Goal: Task Accomplishment & Management: Manage account settings

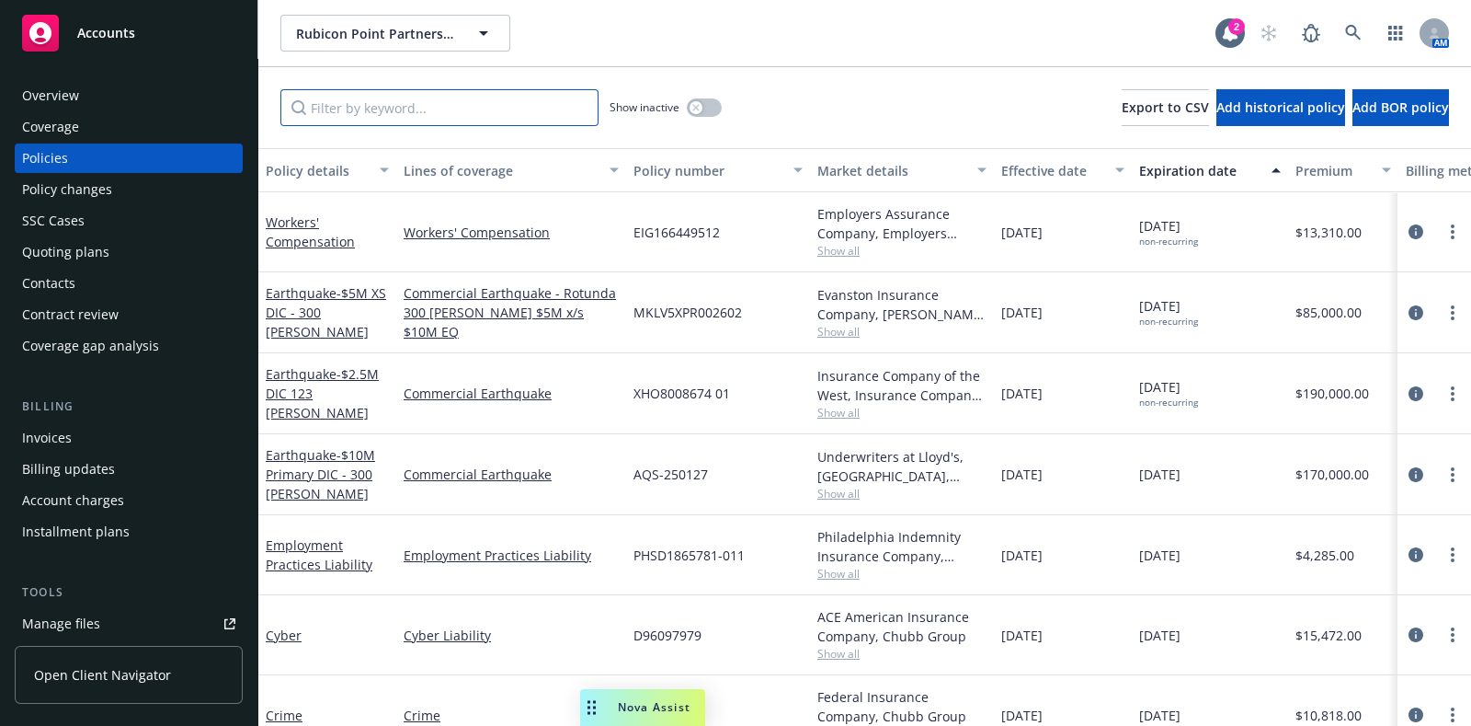
click at [402, 111] on input "Filter by keyword..." at bounding box center [440, 107] width 318 height 37
paste input "56726697"
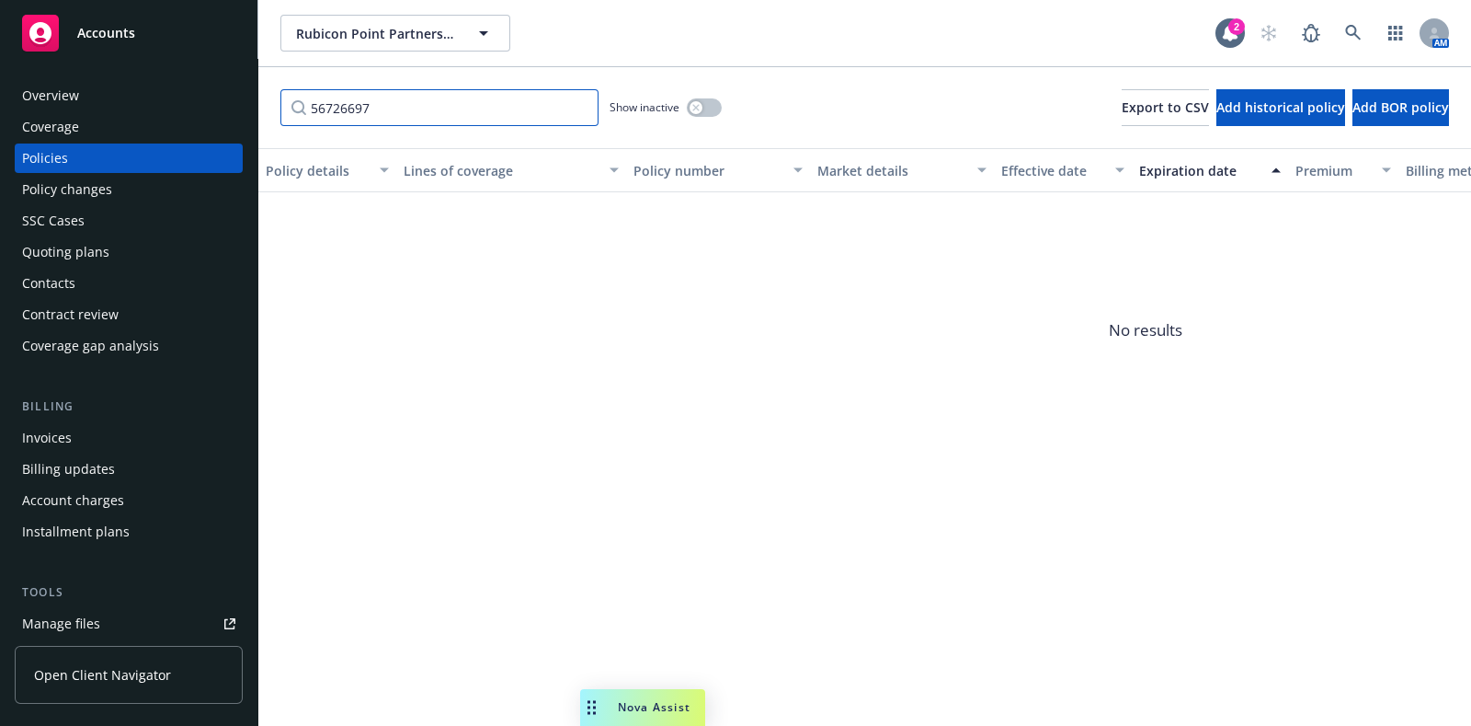
type input "56726697"
click at [706, 108] on button "button" at bounding box center [704, 107] width 35 height 18
click at [1362, 31] on link at bounding box center [1353, 33] width 37 height 37
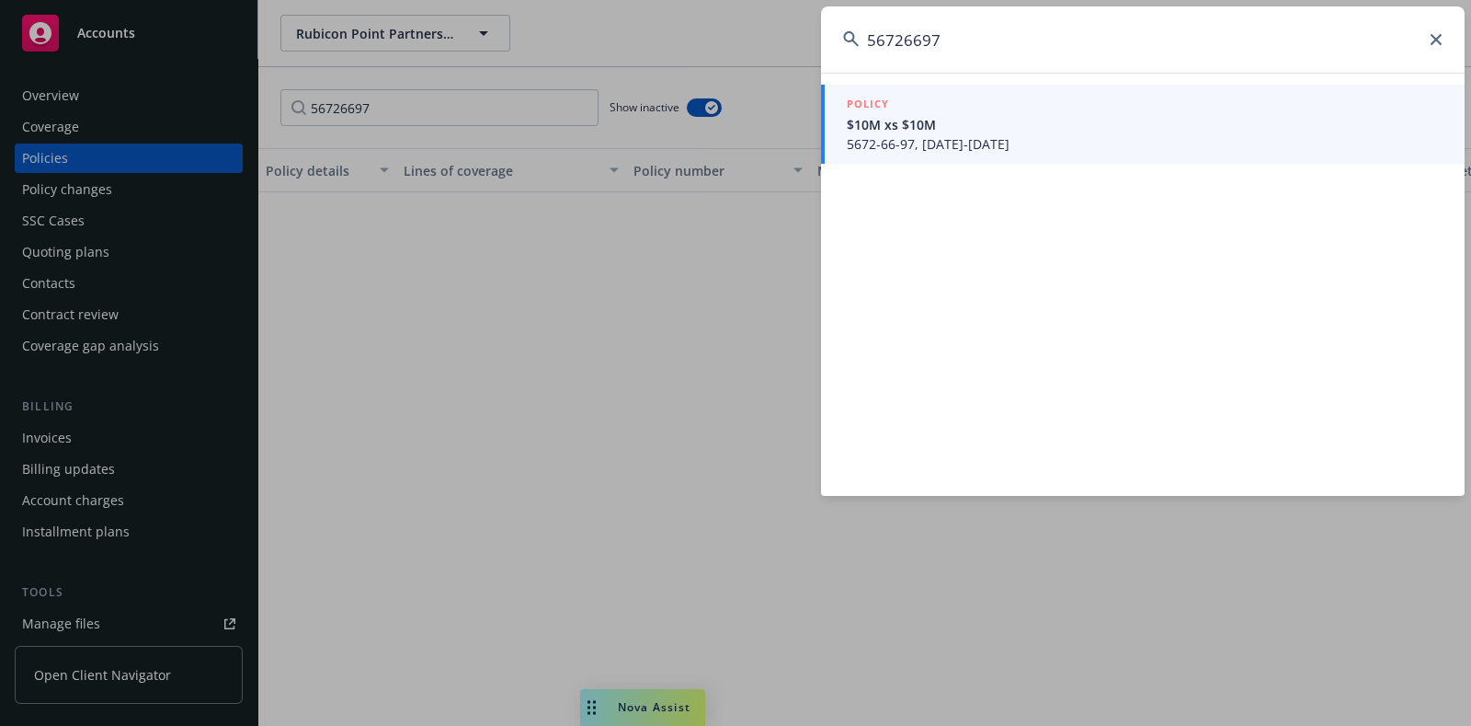
type input "56726697"
click at [1150, 134] on span "5672-66-97, [DATE]-[DATE]" at bounding box center [1145, 143] width 596 height 19
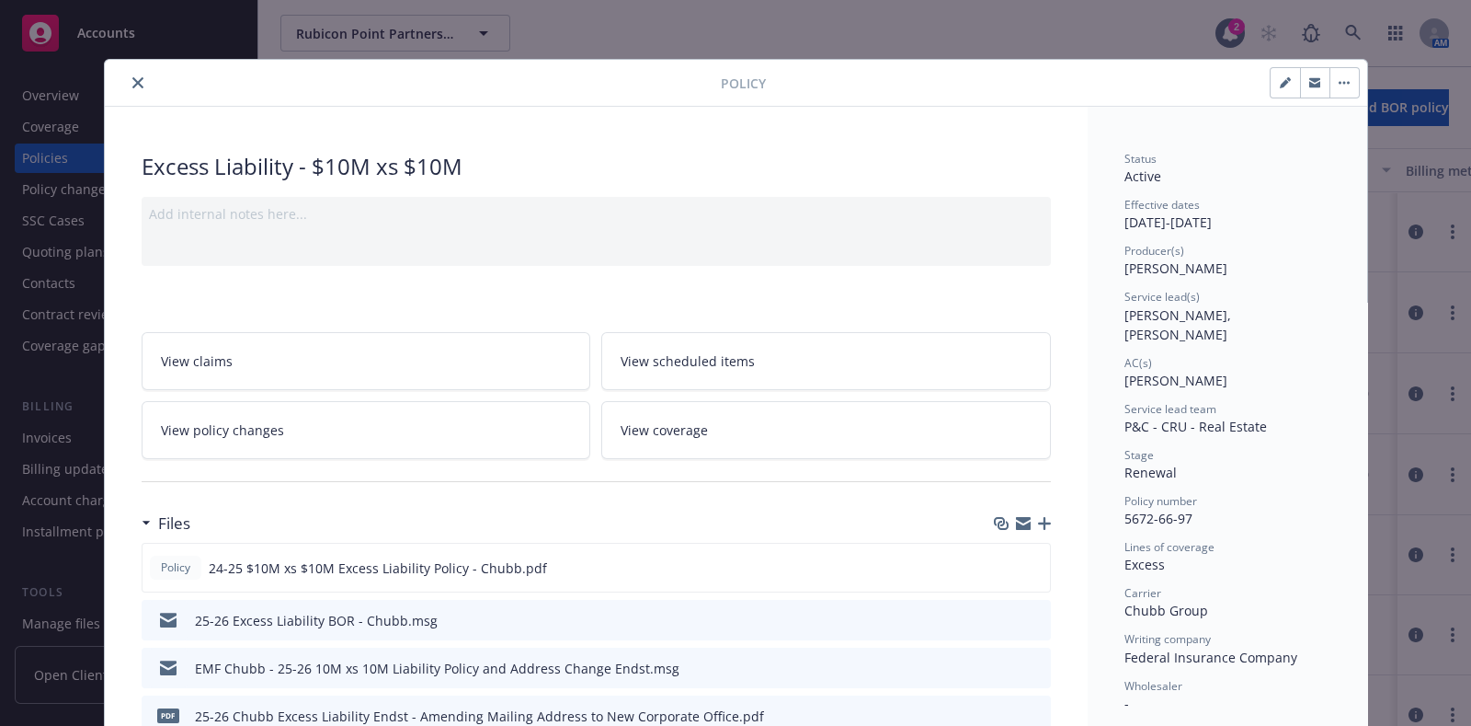
click at [344, 223] on div "Add internal notes here..." at bounding box center [597, 231] width 910 height 69
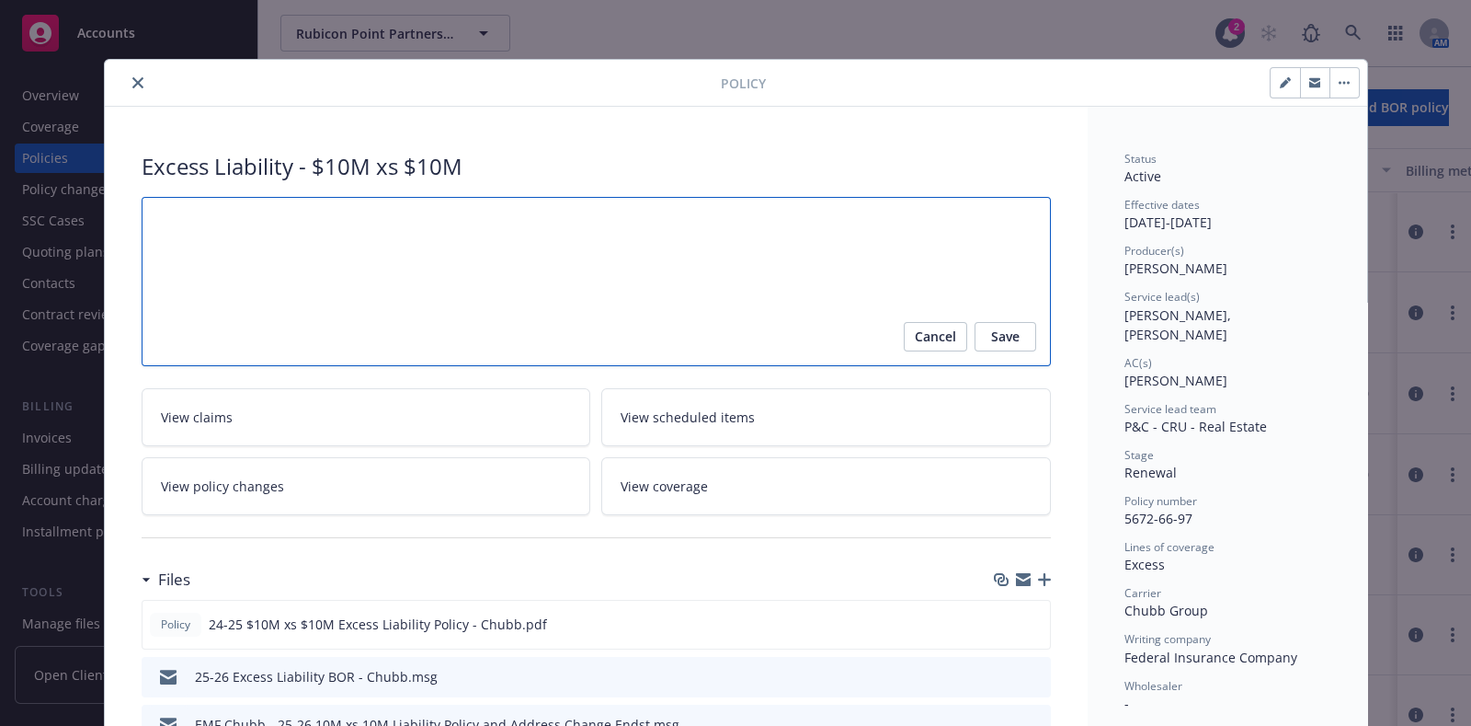
paste textarea "56726697"
type textarea "x"
type textarea "56726697"
drag, startPoint x: 253, startPoint y: 209, endPoint x: 89, endPoint y: 200, distance: 164.0
click at [89, 200] on div "Policy Excess Liability - $10M xs $10M 56726697 Cancel Save View claims View sc…" at bounding box center [735, 363] width 1471 height 726
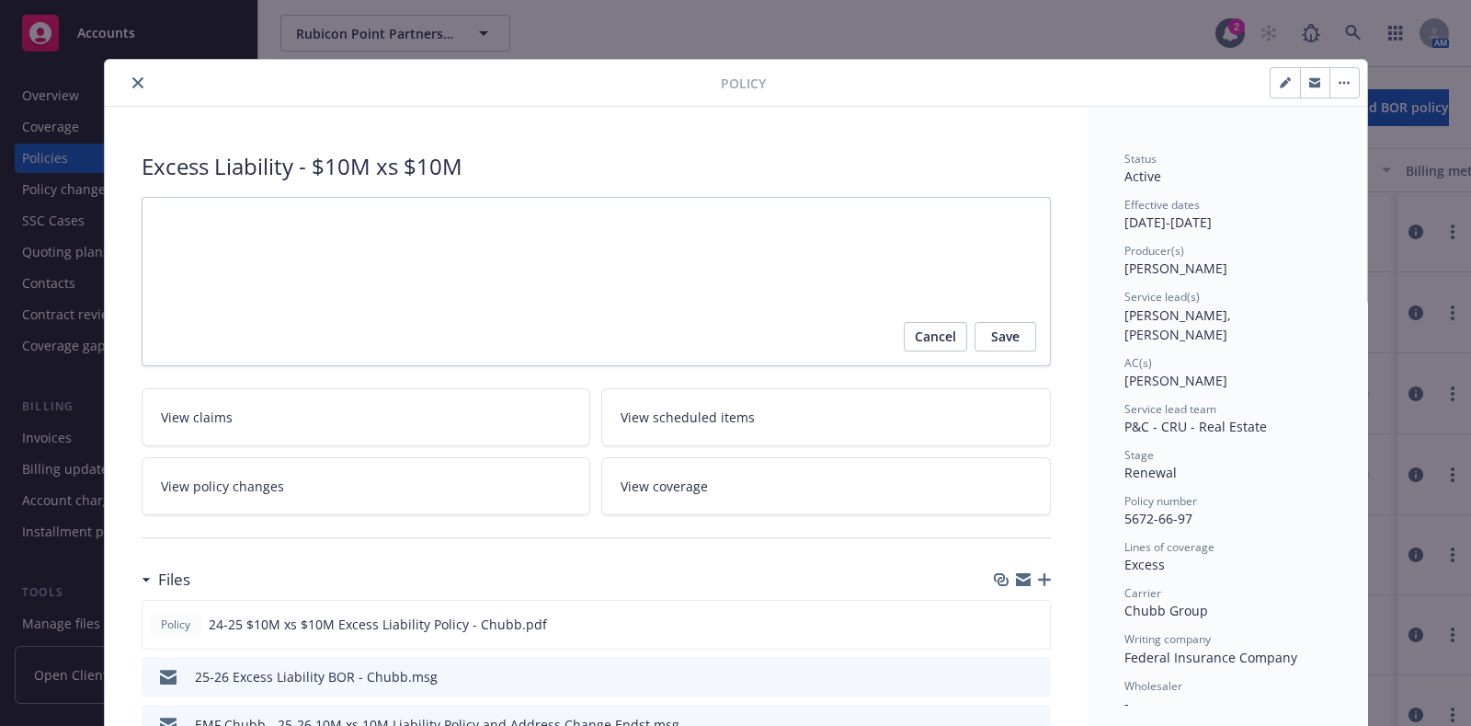
click at [908, 167] on div "Excess Liability - $10M xs $10M" at bounding box center [597, 166] width 910 height 31
click at [922, 330] on span "Cancel" at bounding box center [935, 336] width 41 height 29
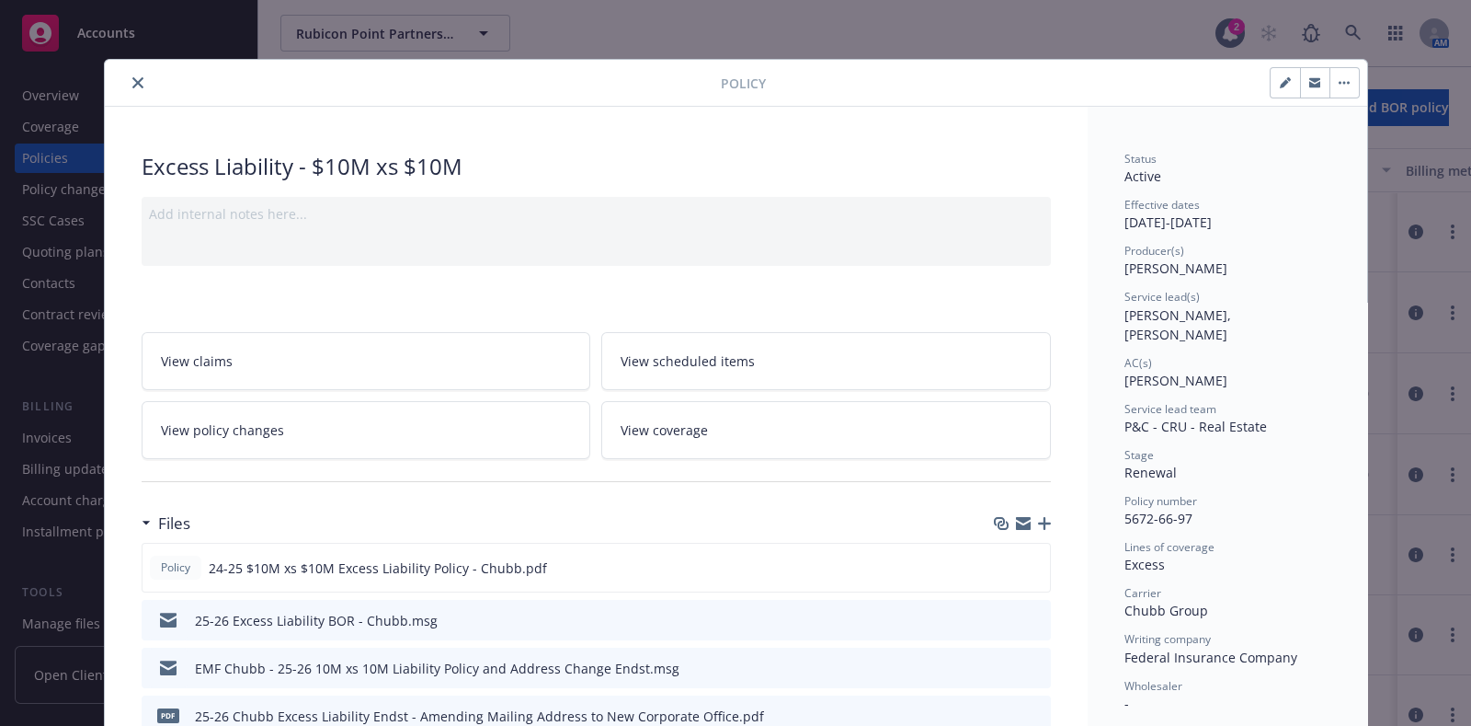
click at [1342, 75] on button "button" at bounding box center [1344, 82] width 29 height 29
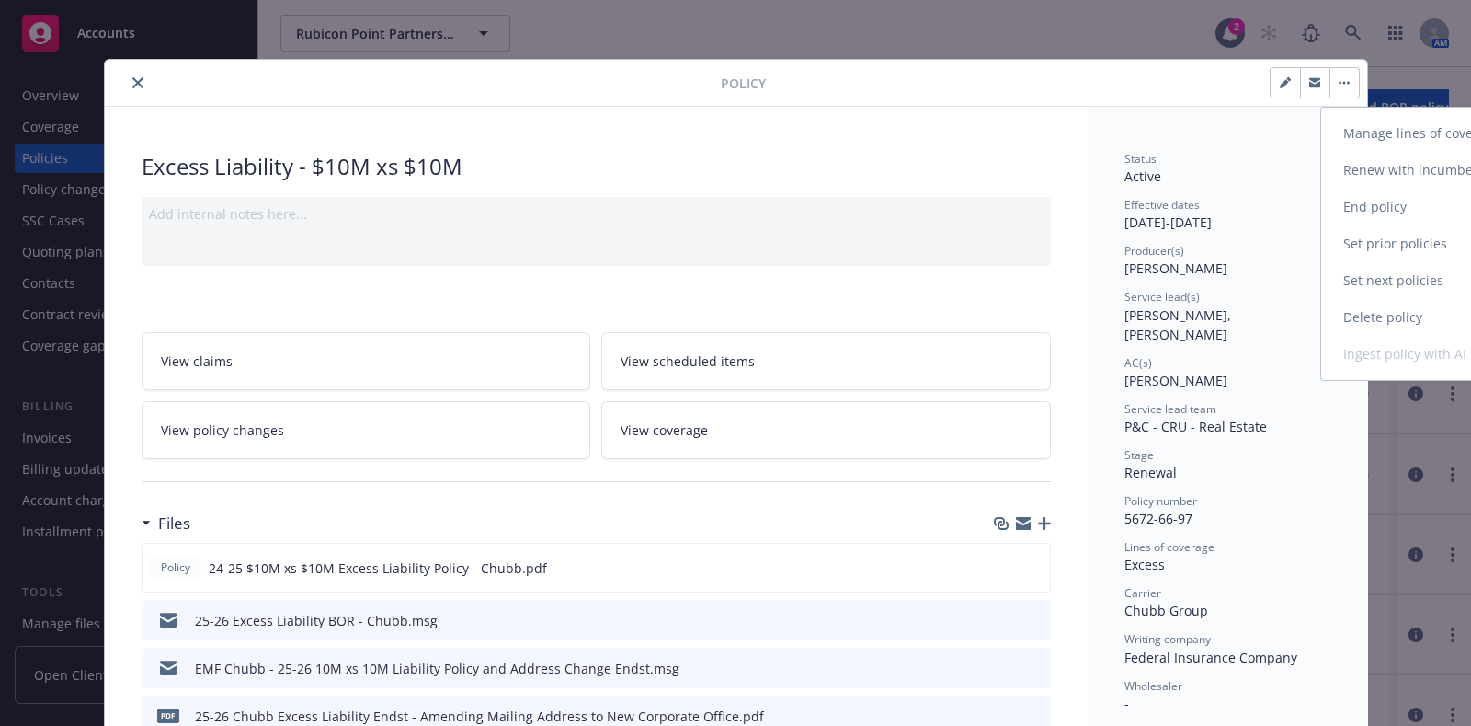
click at [1389, 213] on link "End policy" at bounding box center [1430, 207] width 216 height 37
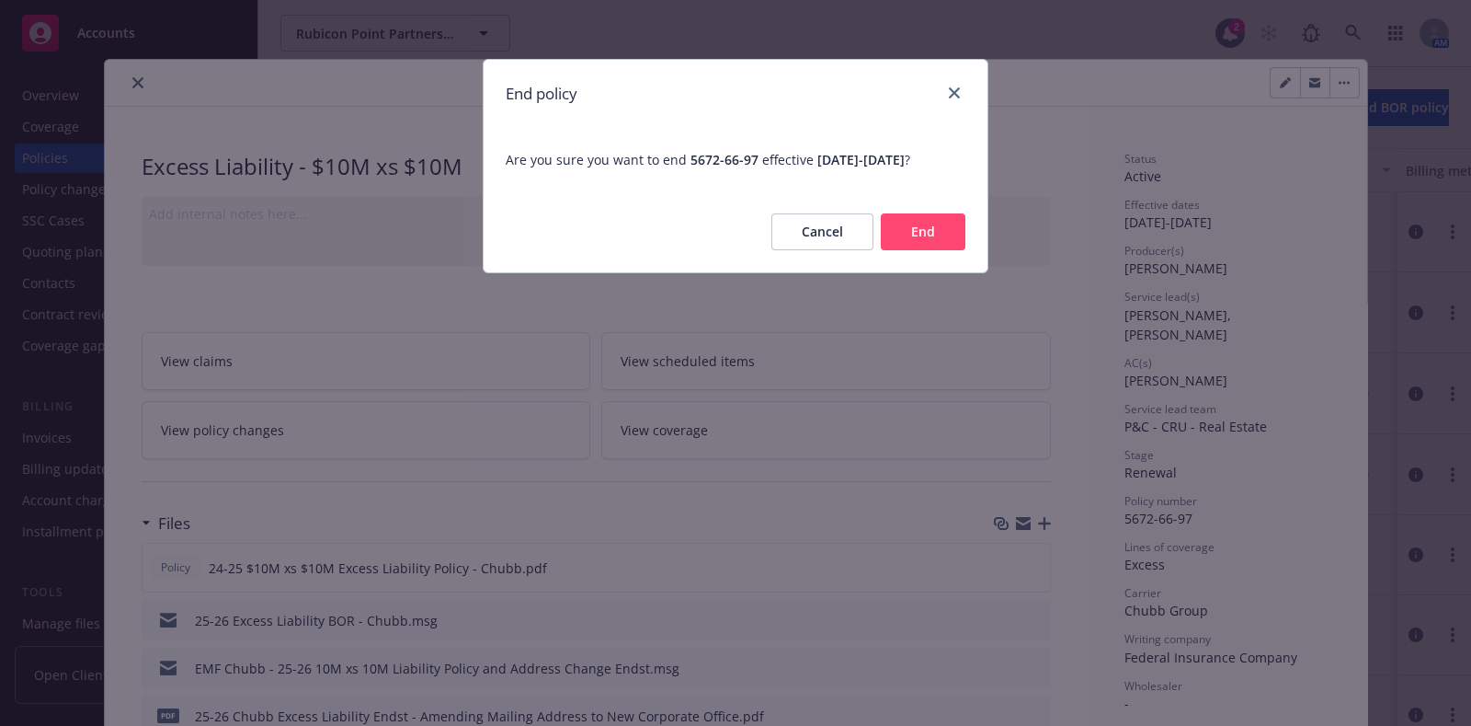
click at [929, 234] on button "End" at bounding box center [923, 231] width 85 height 37
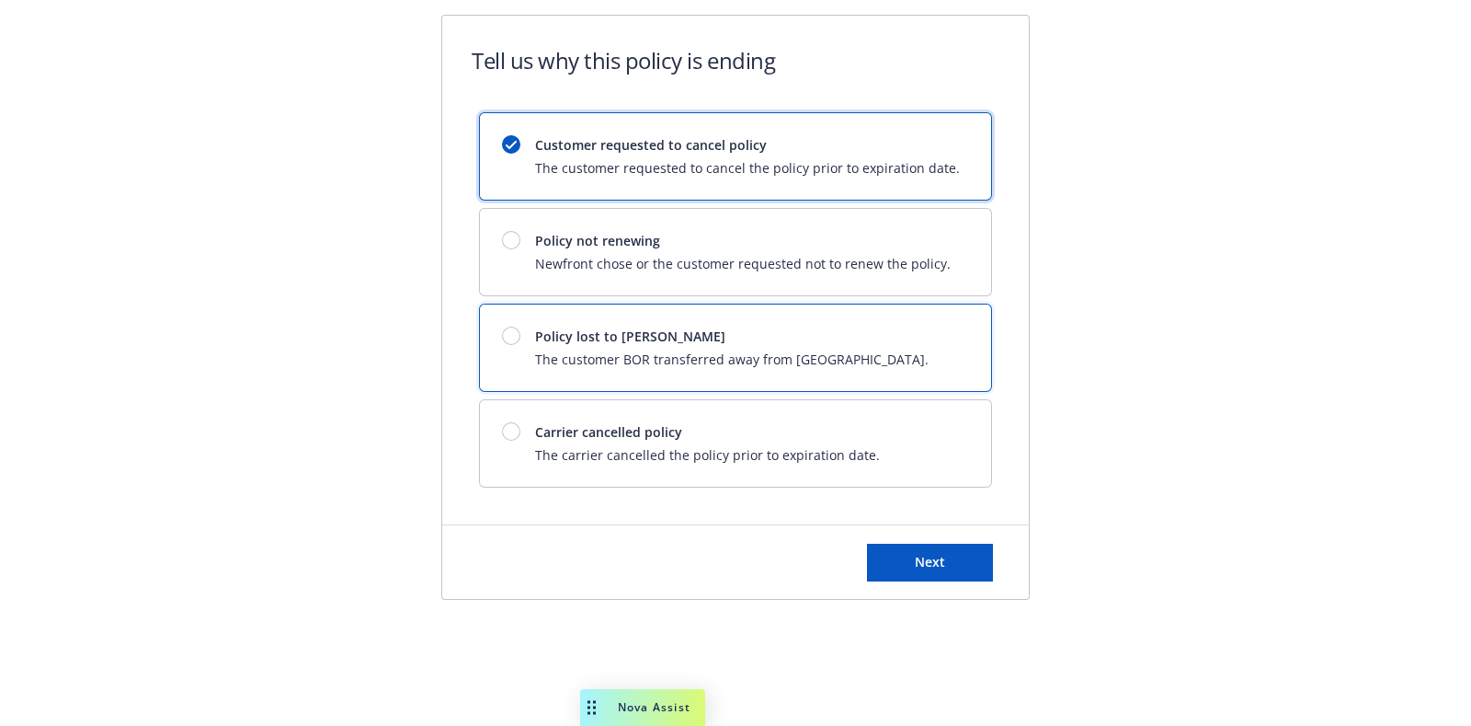
click at [688, 353] on span "The customer BOR transferred away from [GEOGRAPHIC_DATA]." at bounding box center [732, 358] width 394 height 19
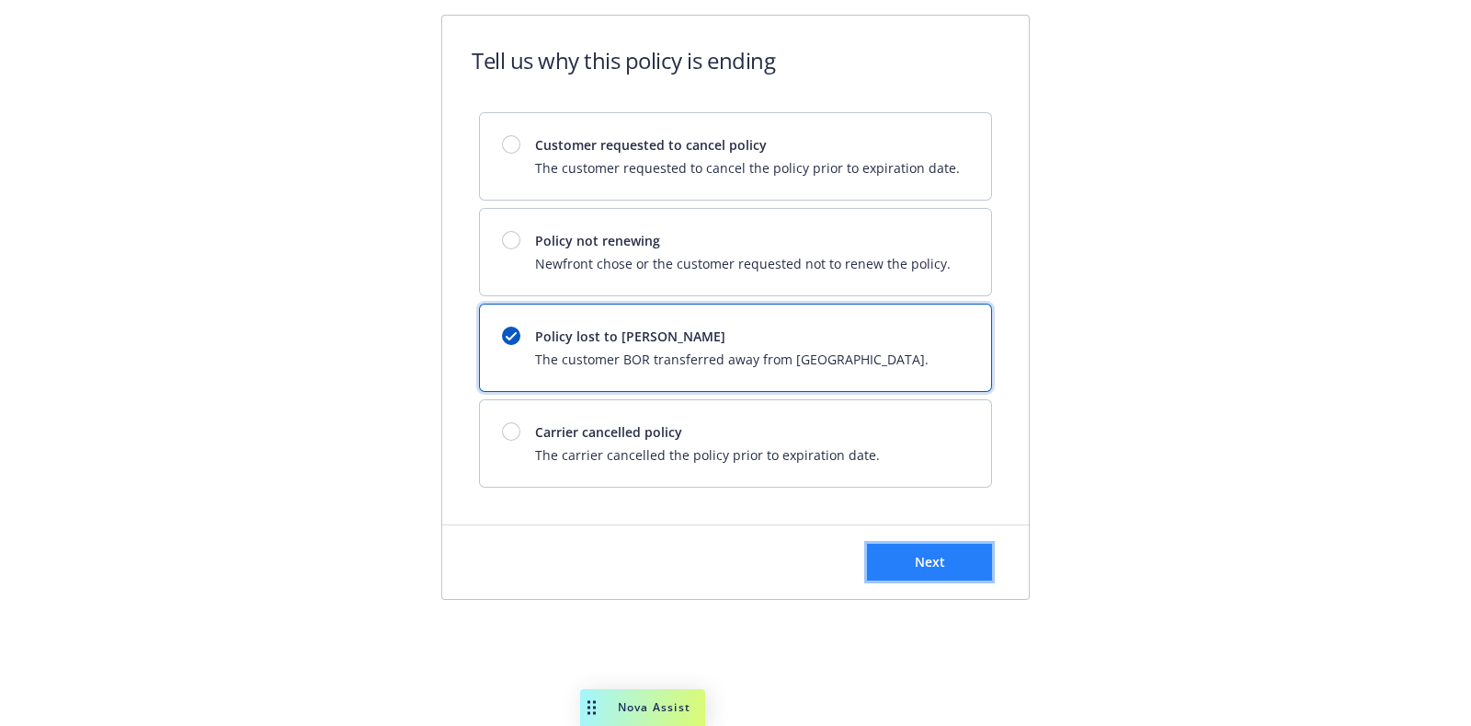
click at [945, 562] on button "Next" at bounding box center [929, 562] width 125 height 37
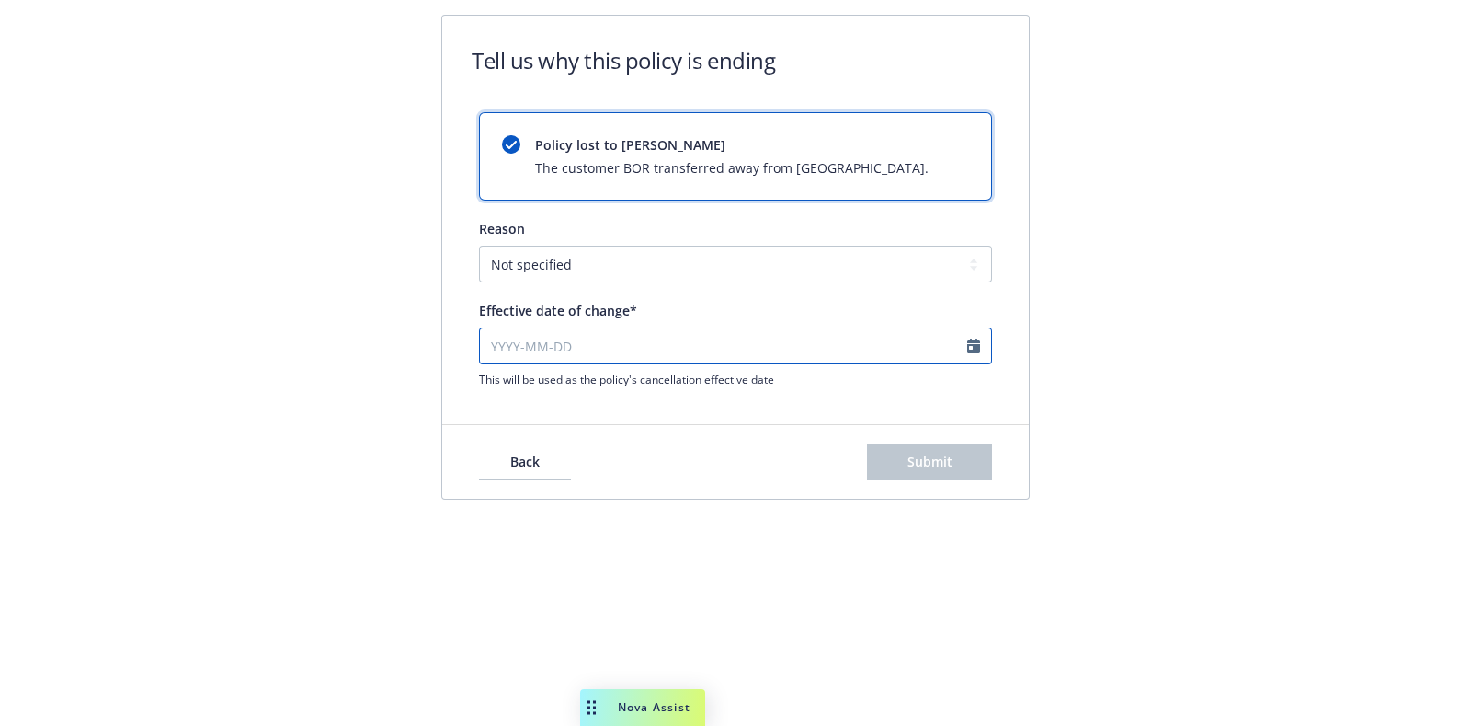
select select "October"
select select "2025"
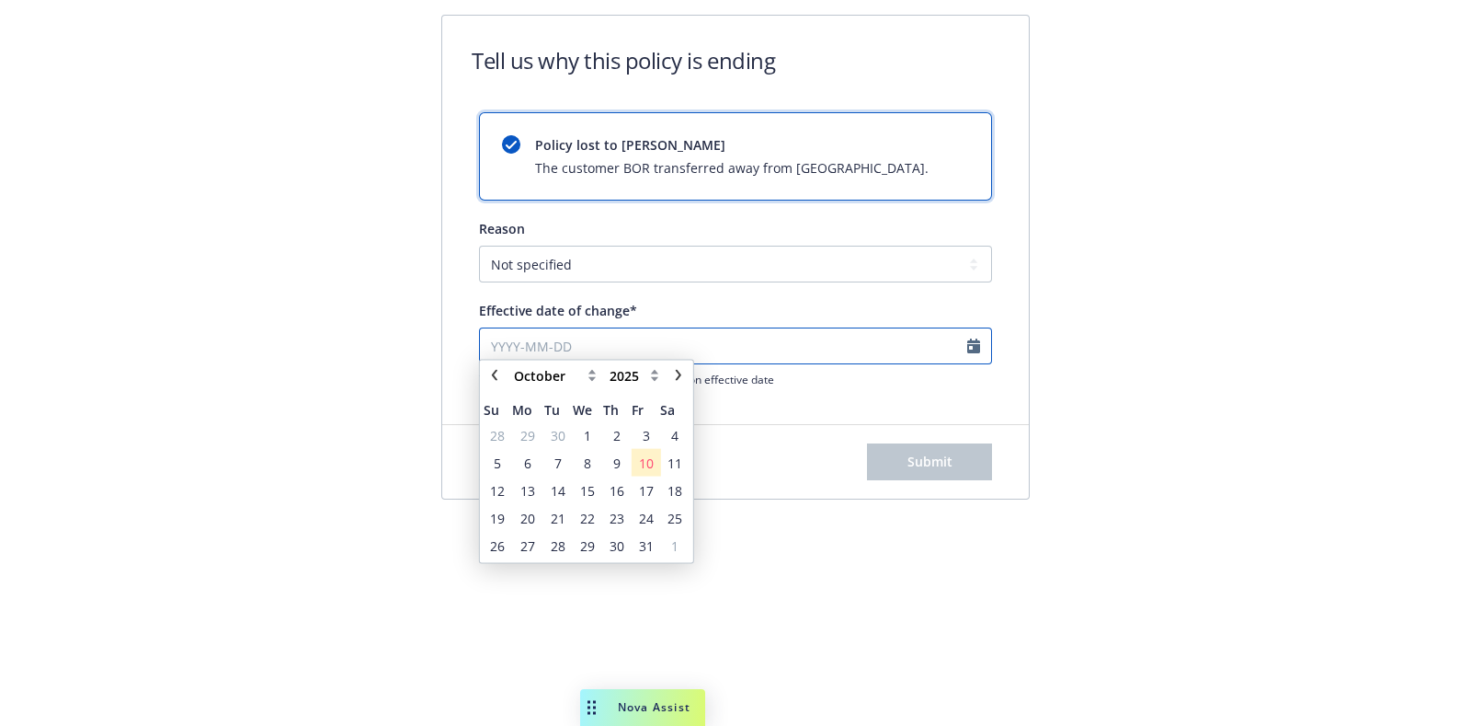
click at [980, 351] on input "Effective date of change*" at bounding box center [735, 345] width 513 height 37
click at [650, 472] on span "10" at bounding box center [646, 470] width 15 height 19
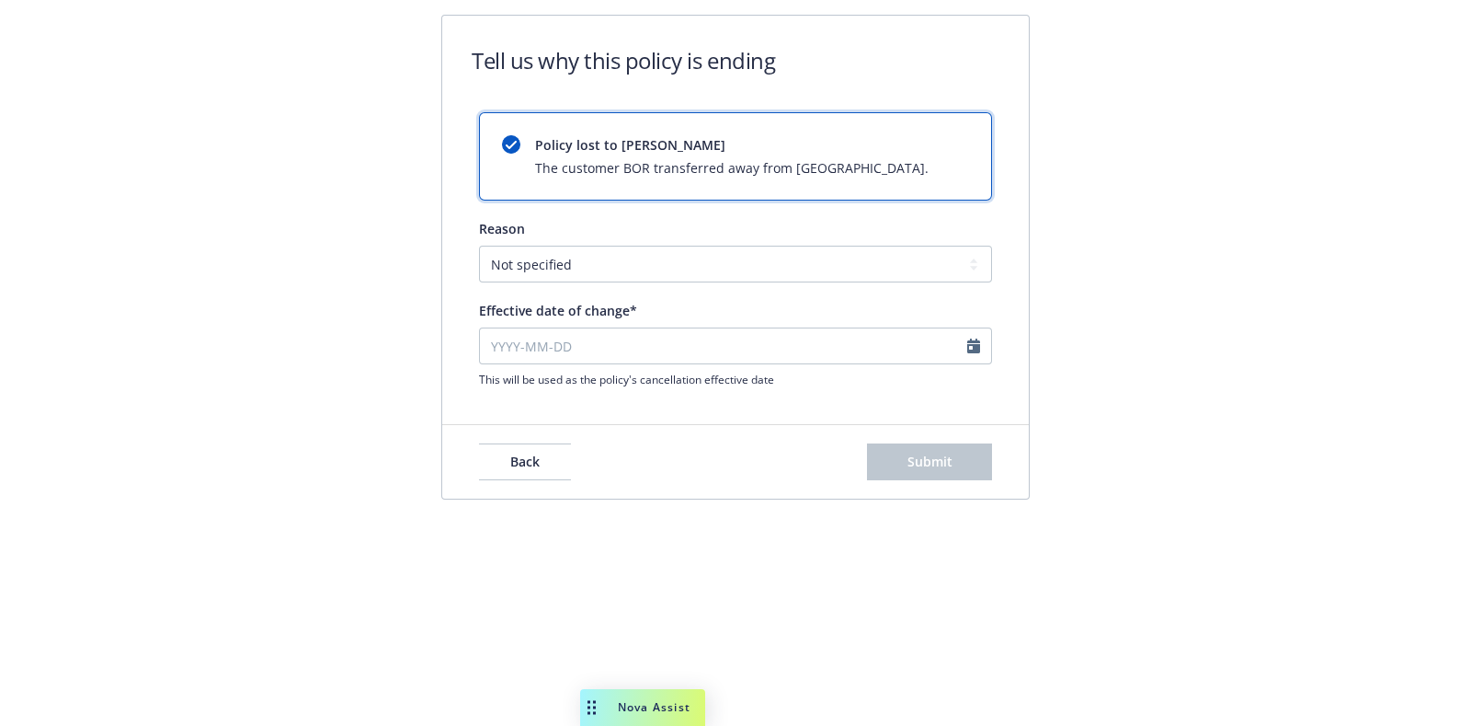
type input "[DATE]"
click at [943, 462] on span "Submit" at bounding box center [930, 460] width 45 height 17
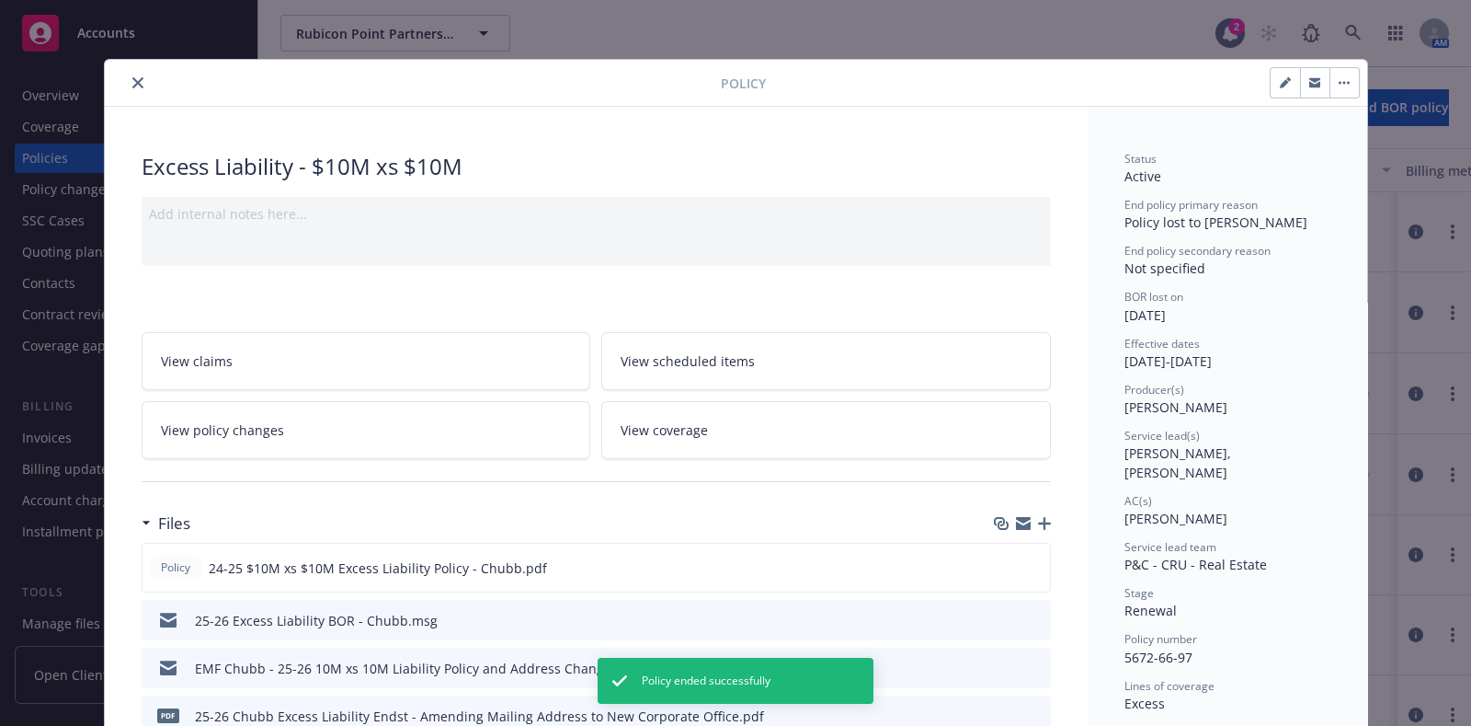
scroll to position [54, 0]
